Goal: Task Accomplishment & Management: Manage account settings

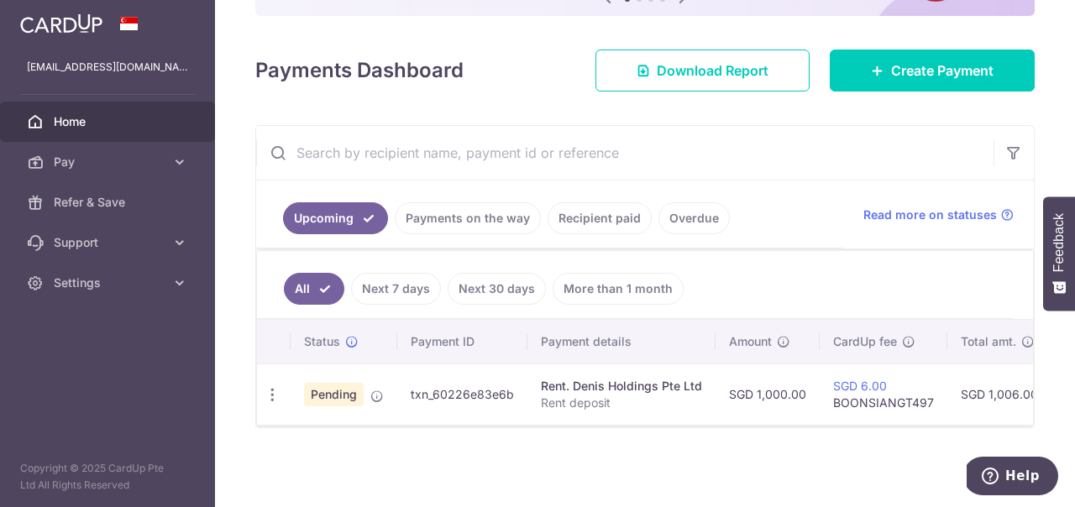
click at [61, 127] on span "Home" at bounding box center [109, 121] width 111 height 17
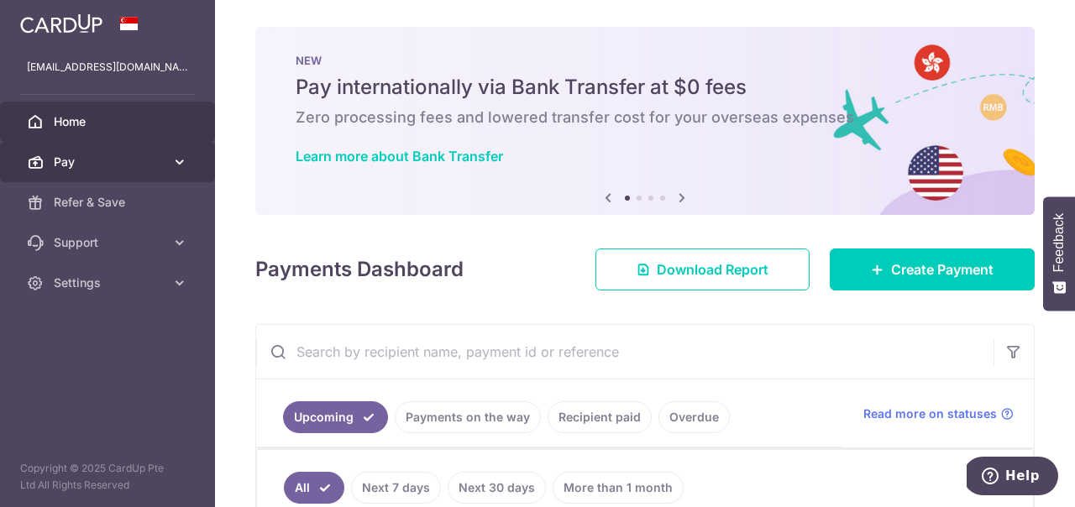
click at [182, 161] on icon at bounding box center [179, 162] width 17 height 17
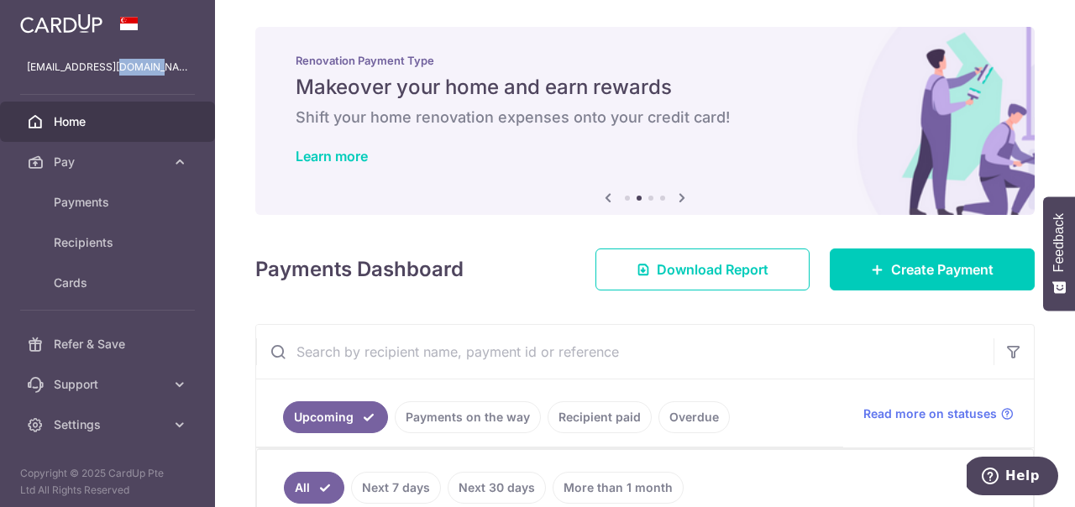
drag, startPoint x: 115, startPoint y: 78, endPoint x: 114, endPoint y: 68, distance: 10.1
click at [116, 70] on div "[EMAIL_ADDRESS][DOMAIN_NAME]" at bounding box center [107, 67] width 215 height 40
click at [113, 66] on p "[EMAIL_ADDRESS][DOMAIN_NAME]" at bounding box center [107, 67] width 161 height 17
